Goal: Task Accomplishment & Management: Manage account settings

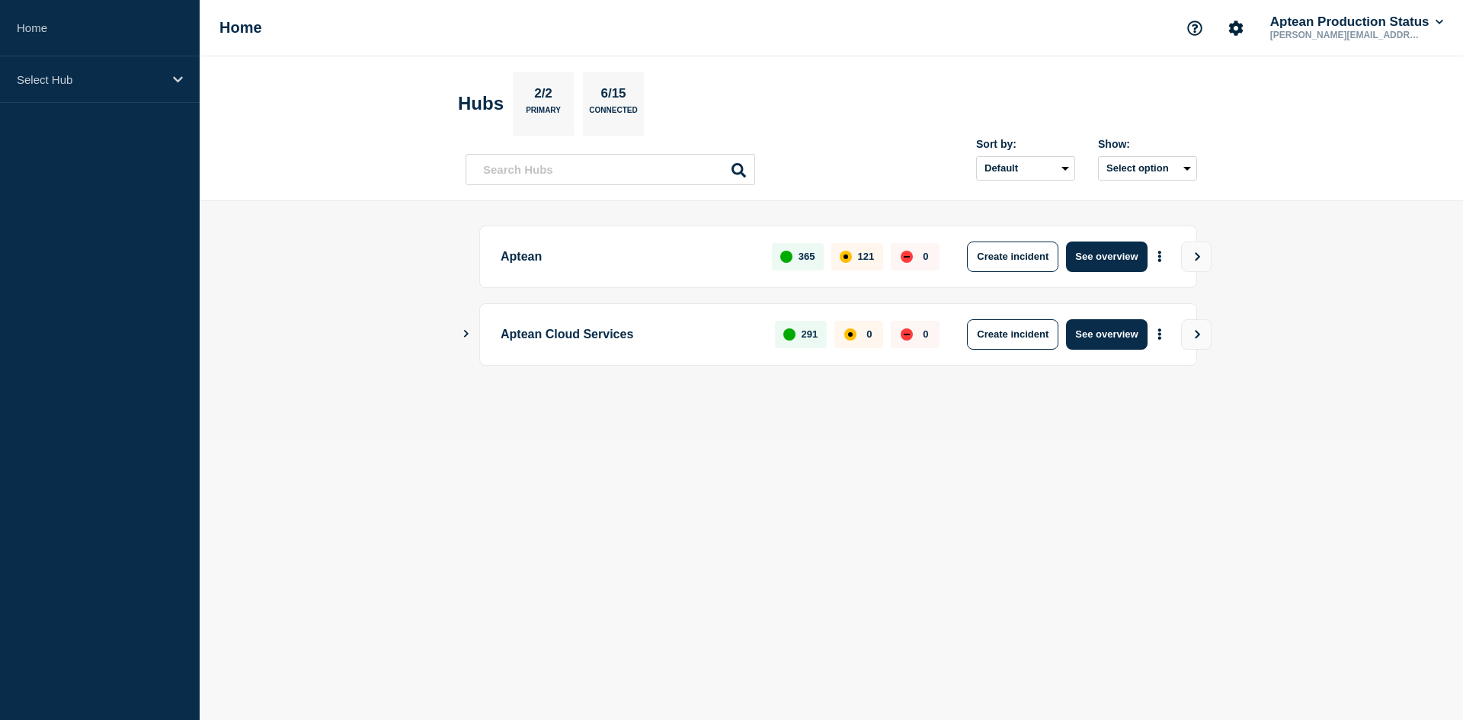
click at [463, 338] on button "Show Connected Hubs" at bounding box center [467, 333] width 8 height 11
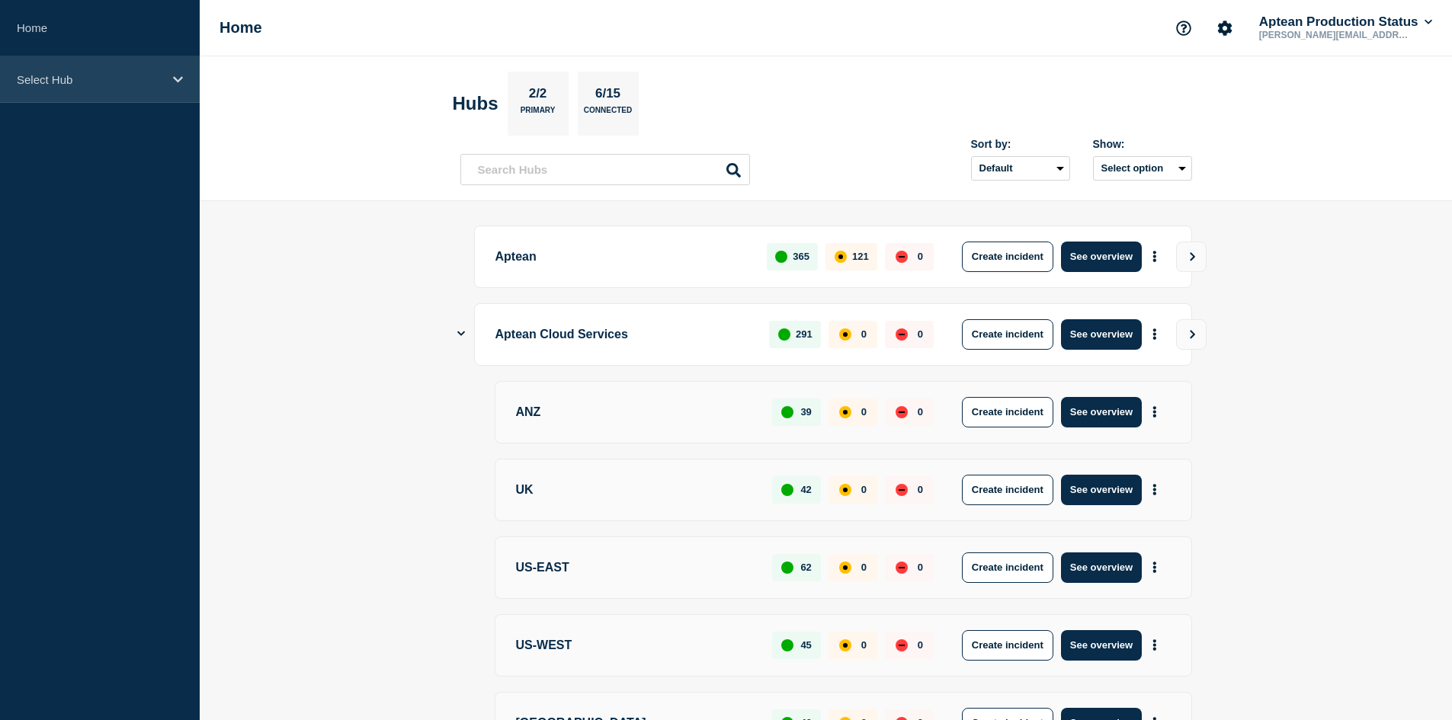
click at [178, 74] on icon at bounding box center [178, 79] width 10 height 11
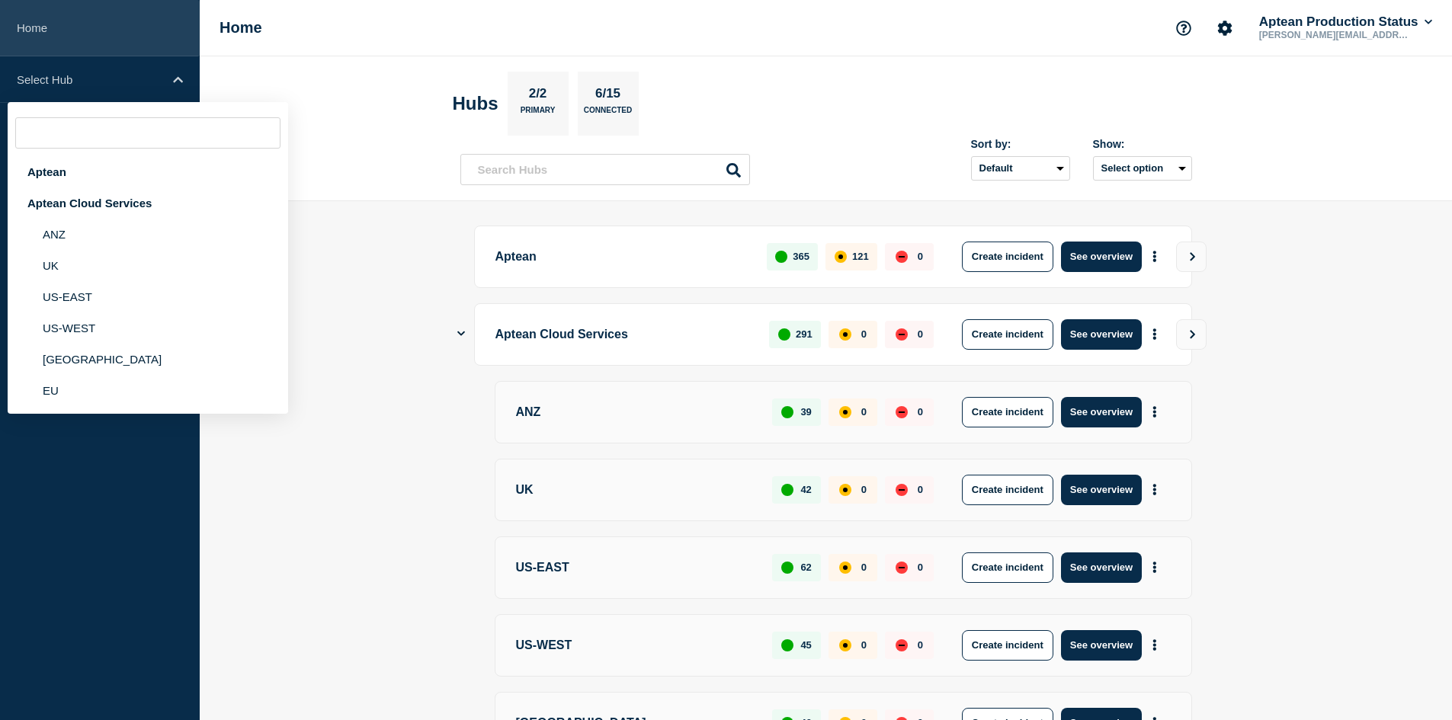
click at [164, 19] on link "Home" at bounding box center [100, 28] width 200 height 56
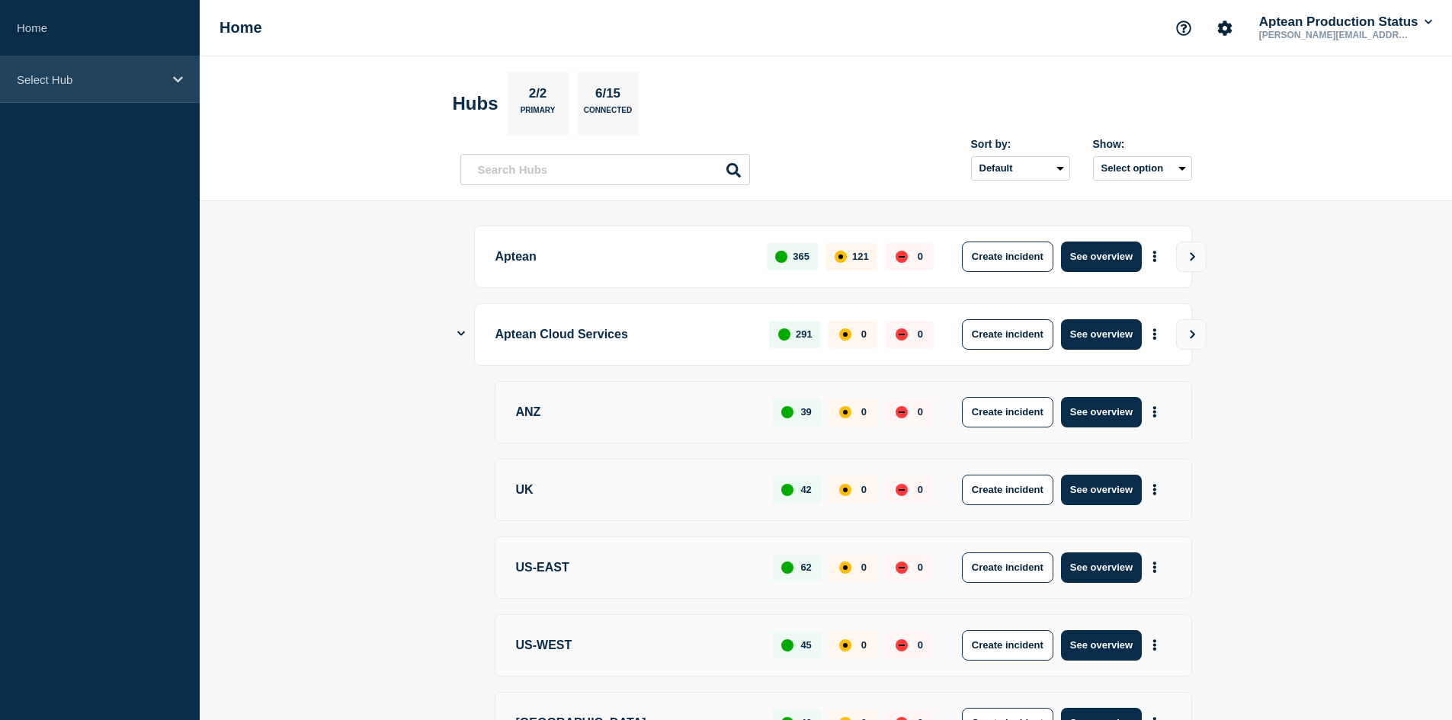
click at [162, 79] on p "Select Hub" at bounding box center [90, 79] width 146 height 13
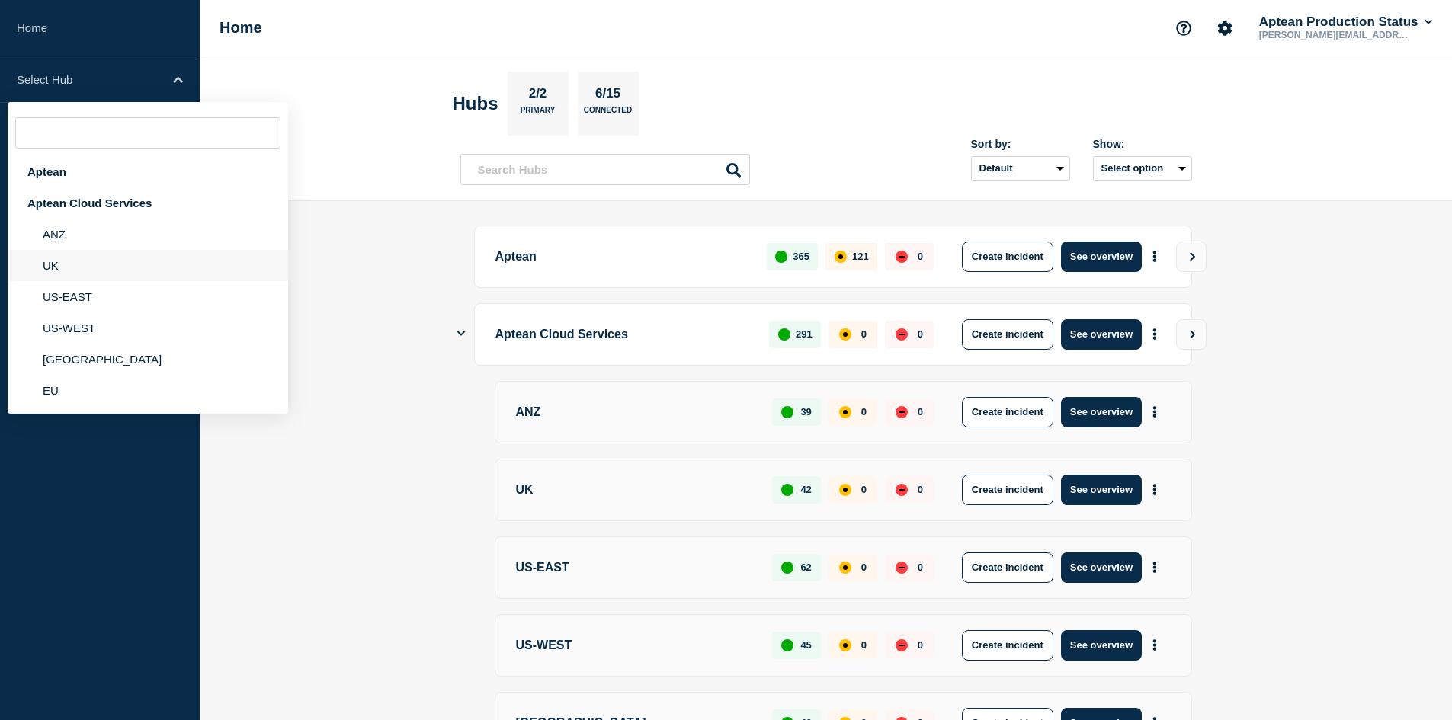
click at [97, 267] on li "UK" at bounding box center [148, 265] width 280 height 31
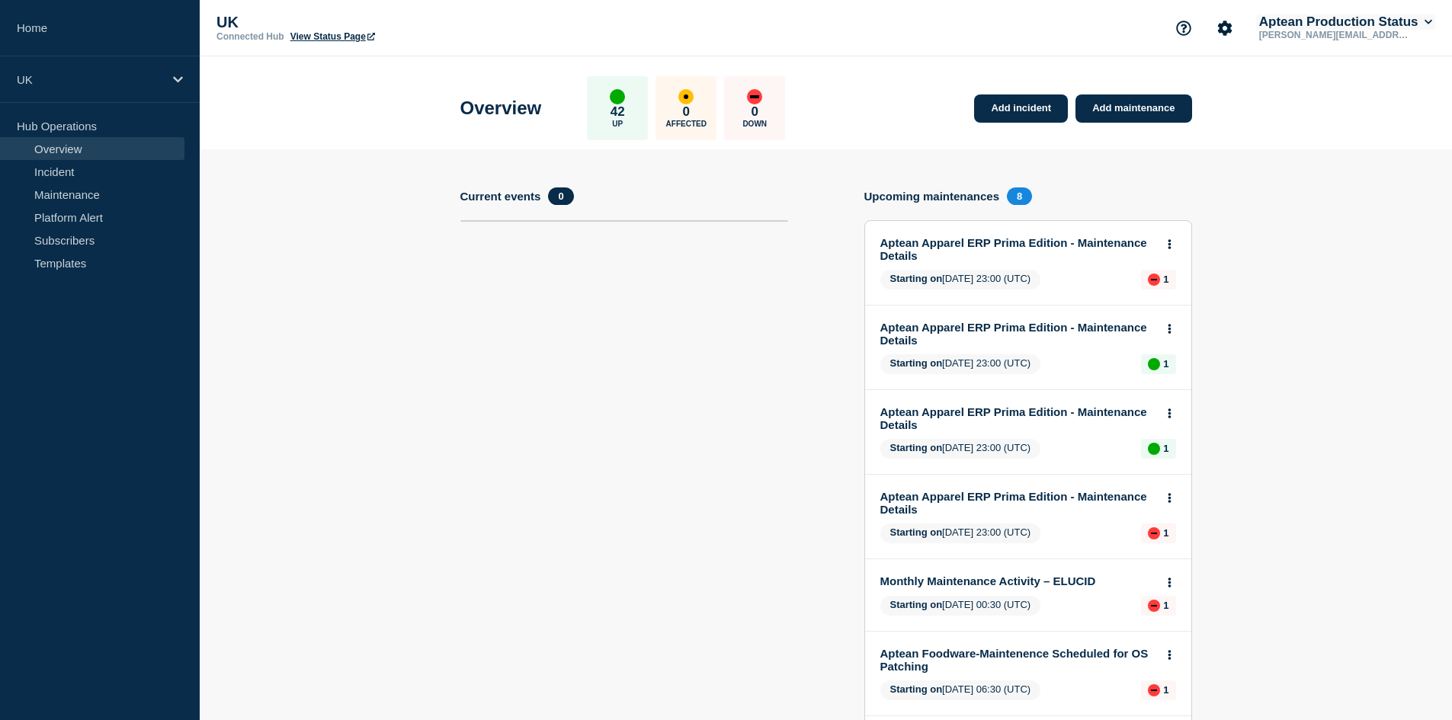
click at [1418, 16] on button "Aptean Production Status" at bounding box center [1345, 21] width 179 height 15
click at [1312, 204] on button "Log out" at bounding box center [1298, 202] width 38 height 13
